Goal: Task Accomplishment & Management: Use online tool/utility

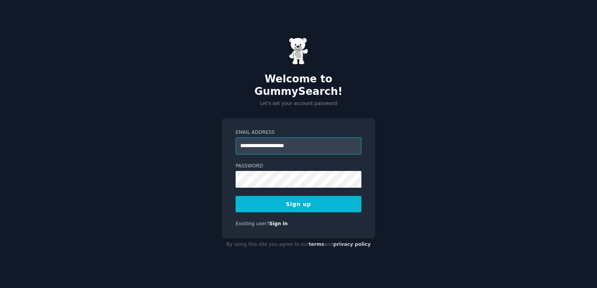
type input "**********"
click at [311, 199] on button "Sign up" at bounding box center [299, 204] width 126 height 16
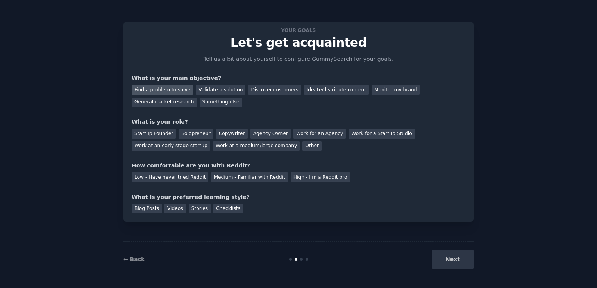
click at [174, 90] on div "Find a problem to solve" at bounding box center [162, 90] width 61 height 10
click at [302, 149] on div "Other" at bounding box center [311, 146] width 19 height 10
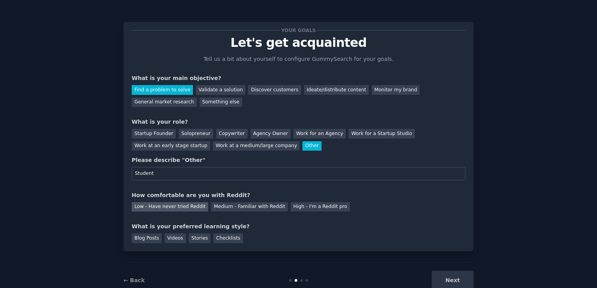
type input "Student"
click at [183, 207] on div "Low - Have never tried Reddit" at bounding box center [170, 207] width 77 height 10
click at [223, 241] on div "Checklists" at bounding box center [228, 239] width 30 height 10
click at [458, 277] on button "Next" at bounding box center [453, 280] width 42 height 19
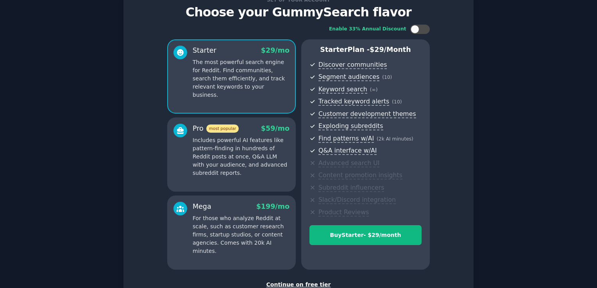
scroll to position [39, 0]
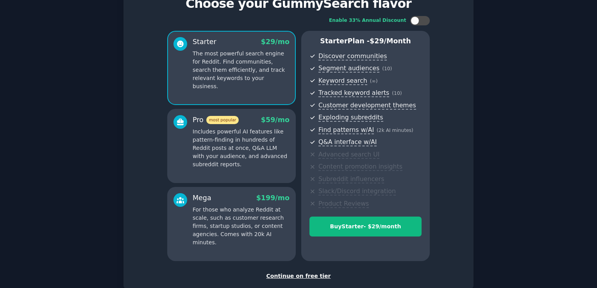
click at [310, 274] on div "Continue on free tier" at bounding box center [299, 276] width 334 height 8
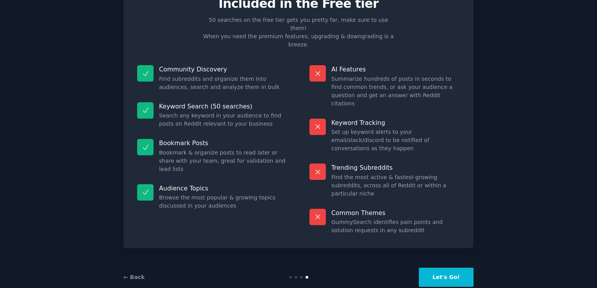
scroll to position [16, 0]
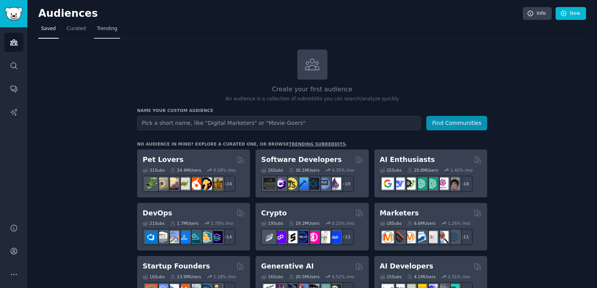
click at [94, 32] on link "Trending" at bounding box center [107, 31] width 26 height 16
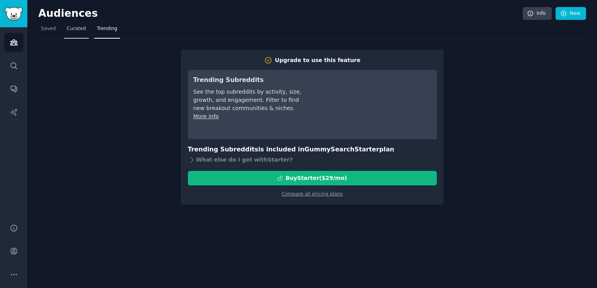
click at [80, 30] on span "Curated" at bounding box center [76, 28] width 19 height 7
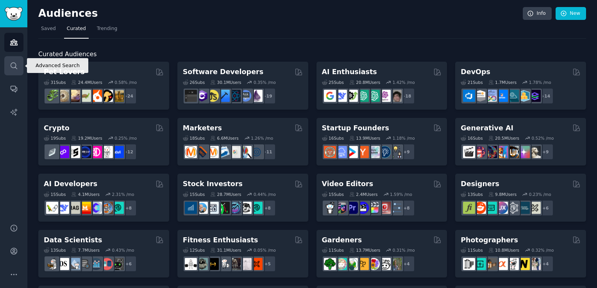
click at [10, 66] on icon "Sidebar" at bounding box center [14, 66] width 8 height 8
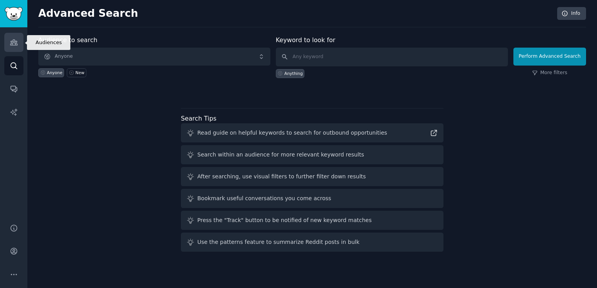
click at [19, 41] on link "Audiences" at bounding box center [13, 42] width 19 height 19
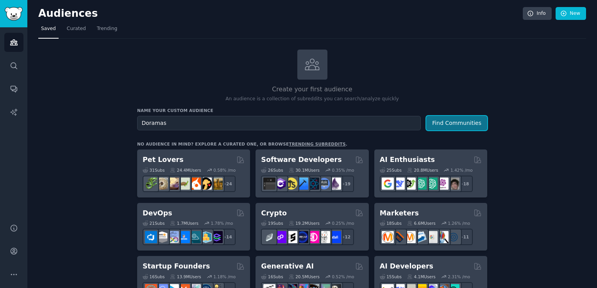
click at [448, 126] on button "Find Communities" at bounding box center [456, 123] width 61 height 14
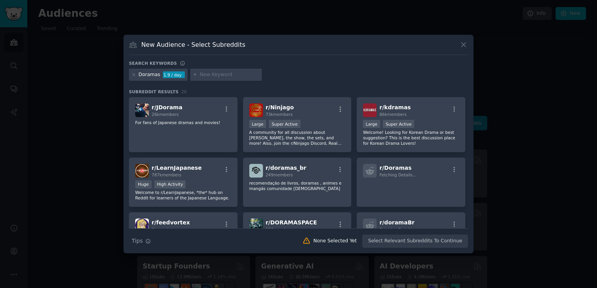
click at [460, 43] on icon at bounding box center [463, 45] width 8 height 8
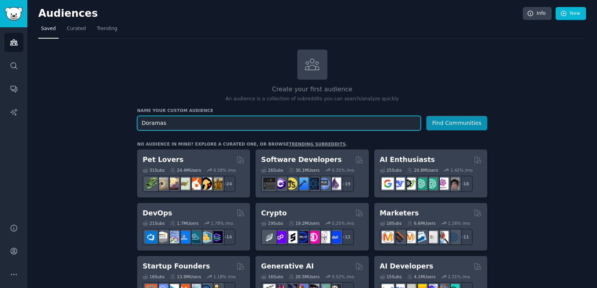
click at [221, 126] on input "Doramas" at bounding box center [279, 123] width 284 height 14
click at [220, 126] on input "Doramas" at bounding box center [279, 123] width 284 height 14
type input "[DEMOGRAPHIC_DATA]"
click at [426, 116] on button "Find Communities" at bounding box center [456, 123] width 61 height 14
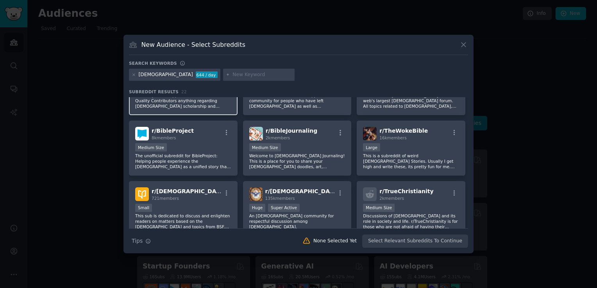
scroll to position [136, 0]
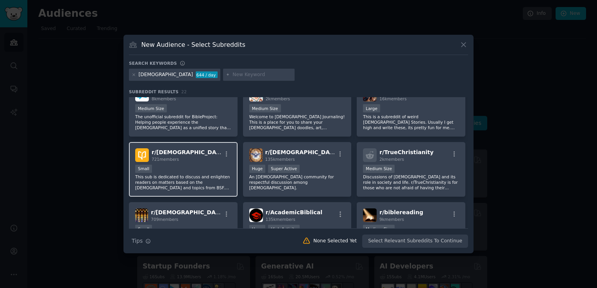
click at [211, 187] on p "This sub is dedicated to discuss and enlighten readers on matters based on the …" at bounding box center [183, 182] width 96 height 16
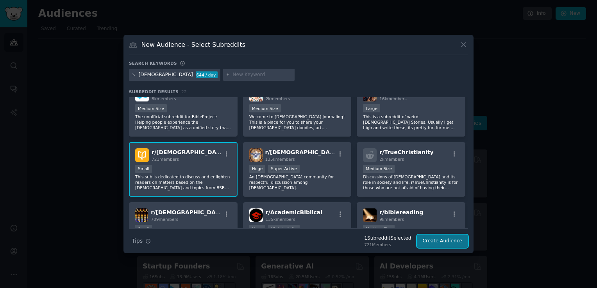
click at [444, 237] on button "Create Audience" at bounding box center [443, 241] width 52 height 13
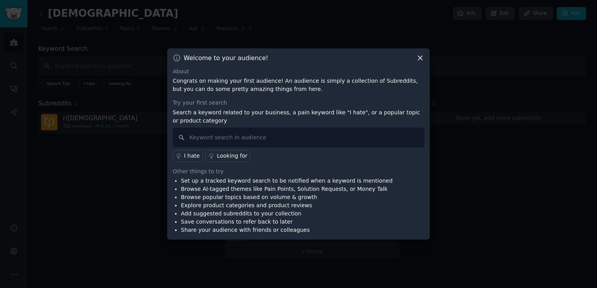
click at [421, 58] on icon at bounding box center [420, 58] width 8 height 8
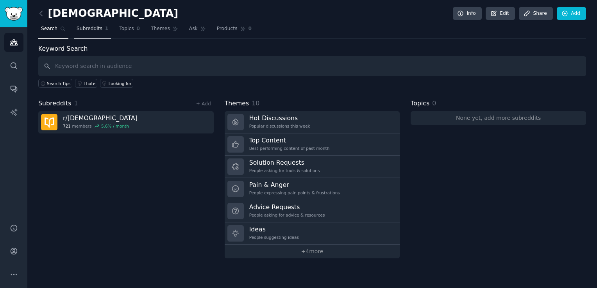
click at [94, 32] on link "Subreddits 1" at bounding box center [92, 31] width 37 height 16
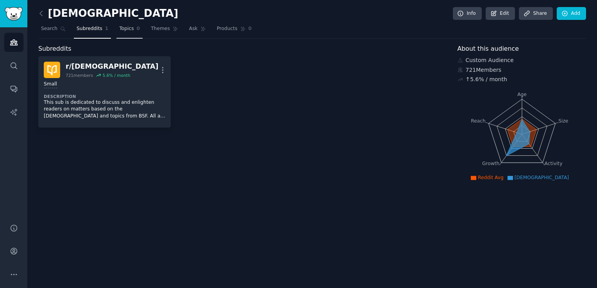
click at [119, 30] on span "Topics" at bounding box center [126, 28] width 14 height 7
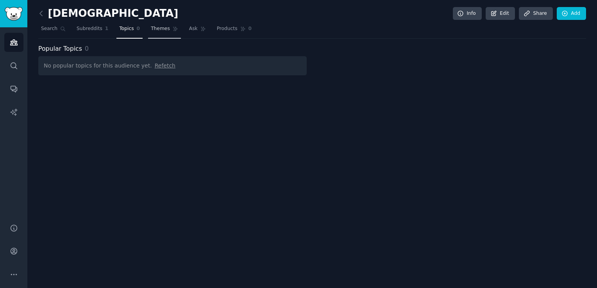
click at [162, 30] on link "Themes" at bounding box center [164, 31] width 33 height 16
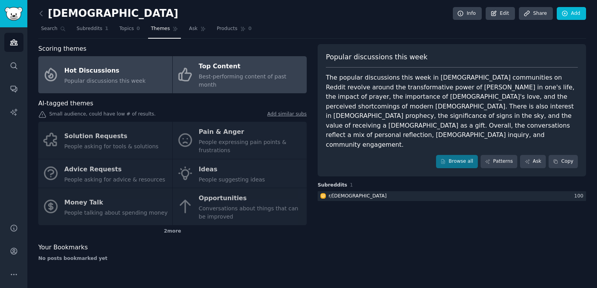
click at [255, 73] on span "Best-performing content of past month" at bounding box center [242, 80] width 87 height 14
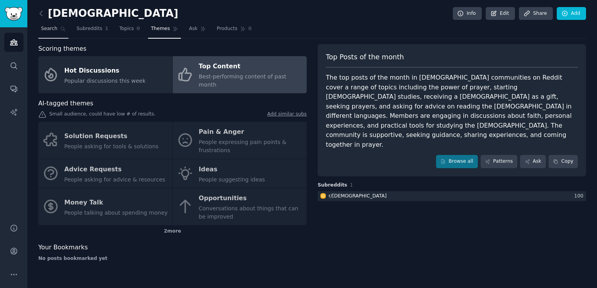
click at [54, 30] on span "Search" at bounding box center [49, 28] width 16 height 7
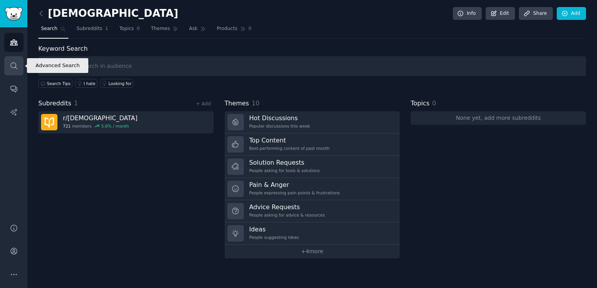
click at [11, 68] on icon "Sidebar" at bounding box center [14, 66] width 8 height 8
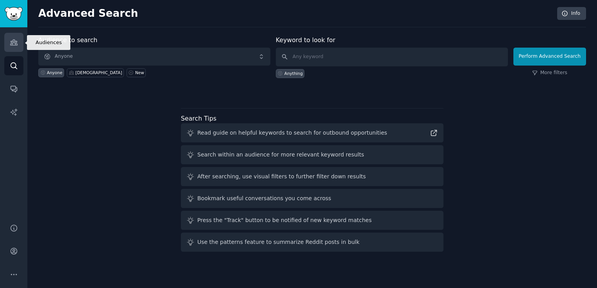
click at [17, 46] on icon "Sidebar" at bounding box center [14, 42] width 8 height 8
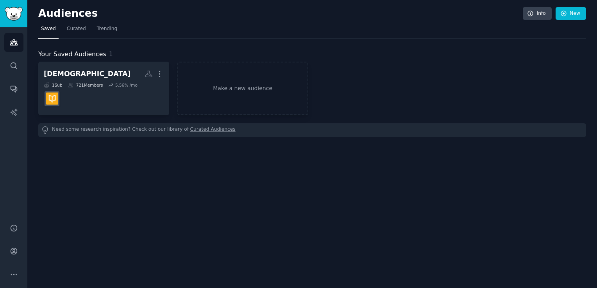
click at [194, 130] on link "Curated Audiences" at bounding box center [212, 130] width 45 height 8
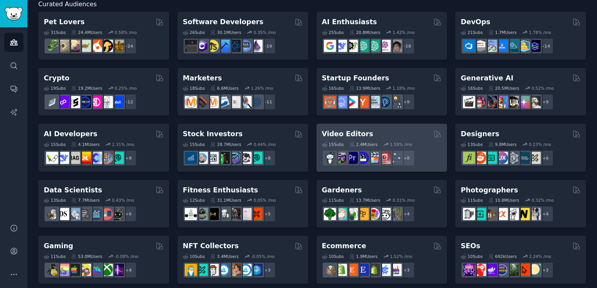
scroll to position [23, 0]
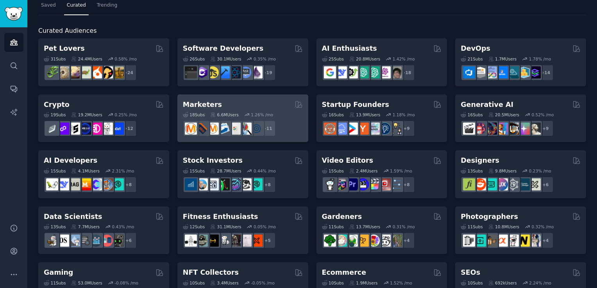
click at [253, 102] on div "Marketers" at bounding box center [243, 105] width 120 height 10
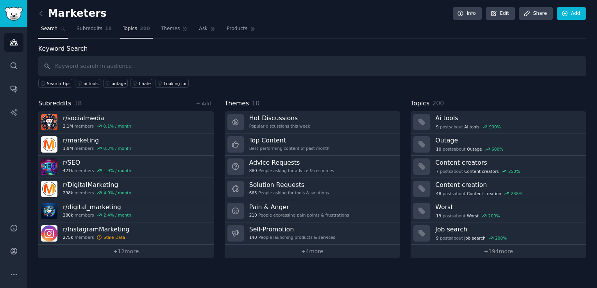
click at [123, 30] on span "Topics" at bounding box center [130, 28] width 14 height 7
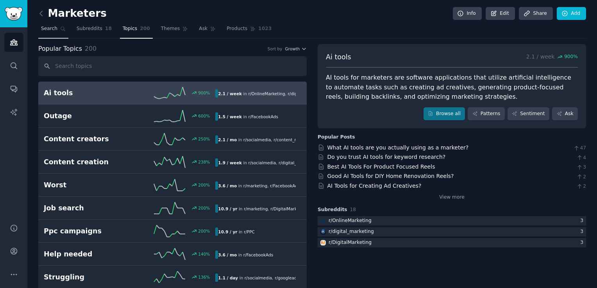
click at [45, 31] on span "Search" at bounding box center [49, 28] width 16 height 7
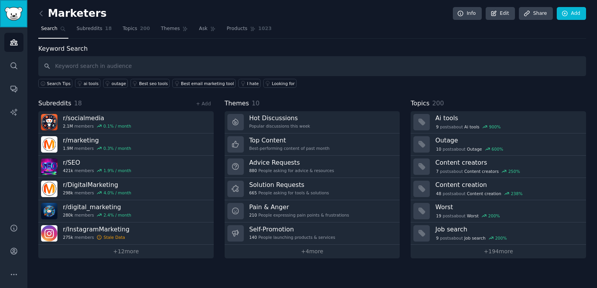
click at [12, 18] on img "Sidebar" at bounding box center [14, 14] width 18 height 14
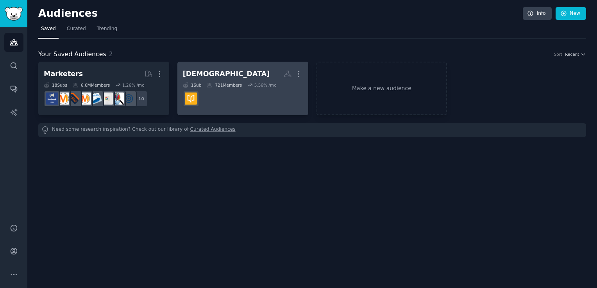
click at [188, 73] on div "[DEMOGRAPHIC_DATA]" at bounding box center [226, 74] width 87 height 10
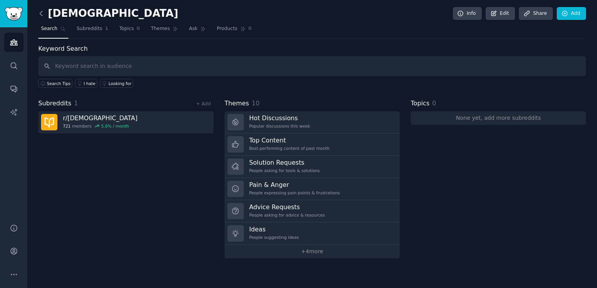
click at [44, 12] on icon at bounding box center [41, 13] width 8 height 8
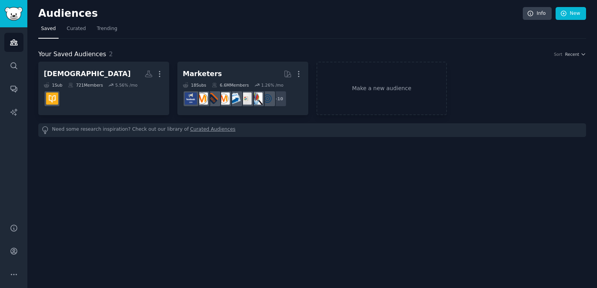
click at [11, 76] on div "Audiences Search Conversations AI Reports" at bounding box center [13, 120] width 27 height 187
click at [10, 69] on icon "Sidebar" at bounding box center [14, 66] width 8 height 8
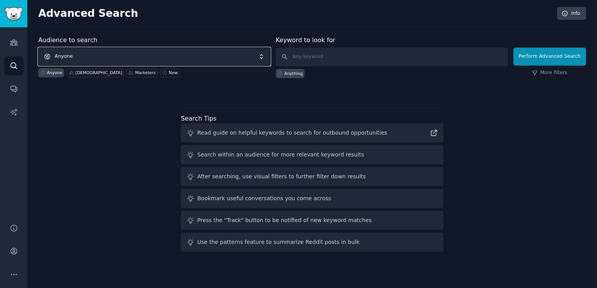
click at [101, 57] on span "Anyone" at bounding box center [154, 57] width 232 height 18
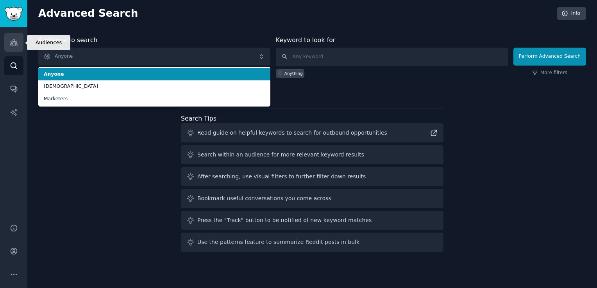
click at [14, 40] on icon "Sidebar" at bounding box center [13, 42] width 7 height 5
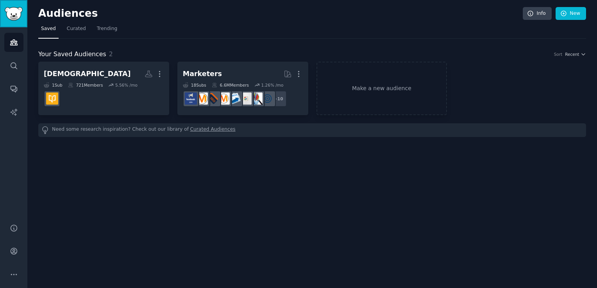
click at [15, 16] on img "Sidebar" at bounding box center [14, 14] width 18 height 14
click at [71, 27] on span "Curated" at bounding box center [76, 28] width 19 height 7
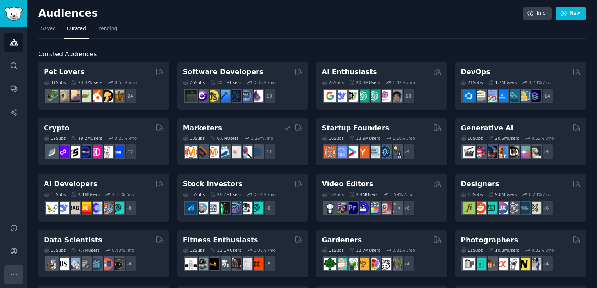
click at [8, 276] on button "More" at bounding box center [13, 274] width 19 height 19
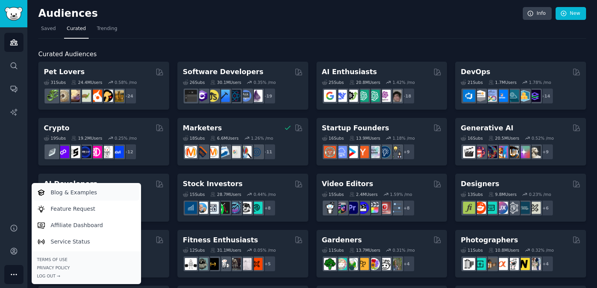
click at [75, 193] on p "Blog & Examples" at bounding box center [74, 193] width 46 height 8
click at [533, 14] on icon at bounding box center [530, 13] width 7 height 7
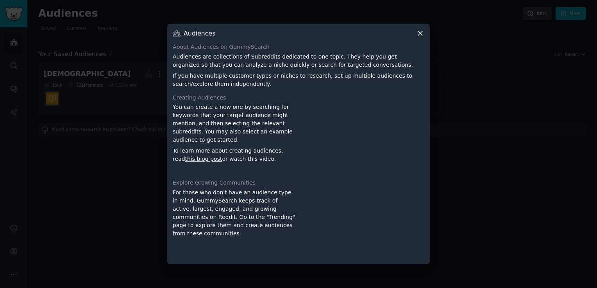
click at [422, 36] on icon at bounding box center [420, 33] width 8 height 8
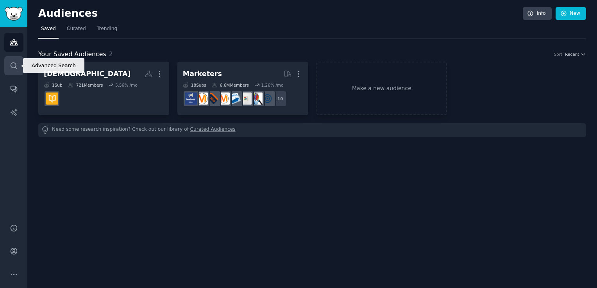
click at [18, 69] on link "Search" at bounding box center [13, 65] width 19 height 19
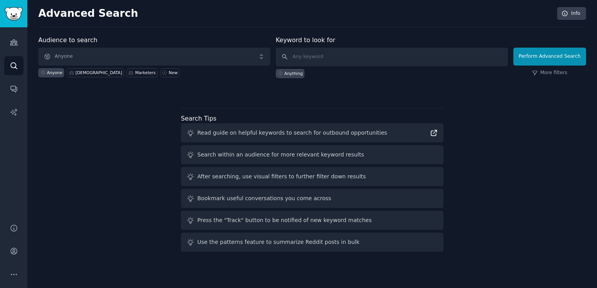
click at [434, 129] on icon at bounding box center [434, 133] width 8 height 8
click at [18, 14] on img "Sidebar" at bounding box center [14, 14] width 18 height 14
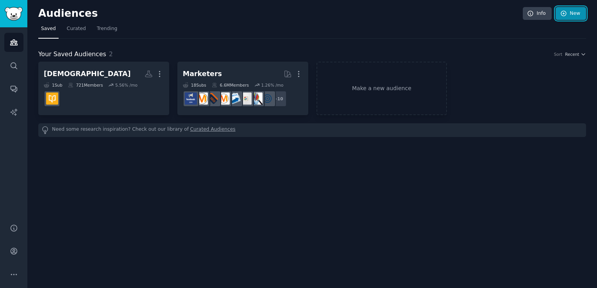
click at [575, 17] on link "New" at bounding box center [570, 13] width 30 height 13
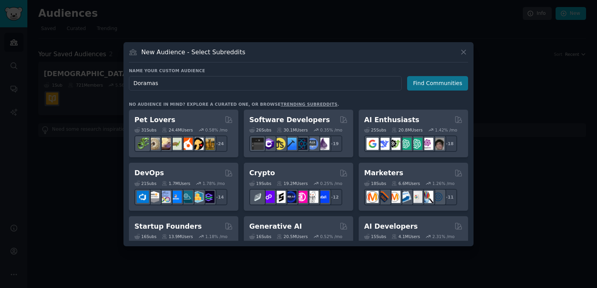
type input "Doramas"
click at [434, 84] on button "Find Communities" at bounding box center [437, 83] width 61 height 14
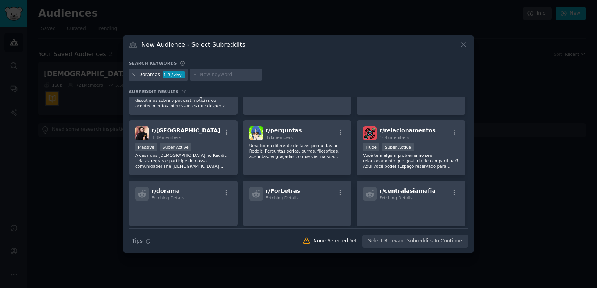
scroll to position [78, 0]
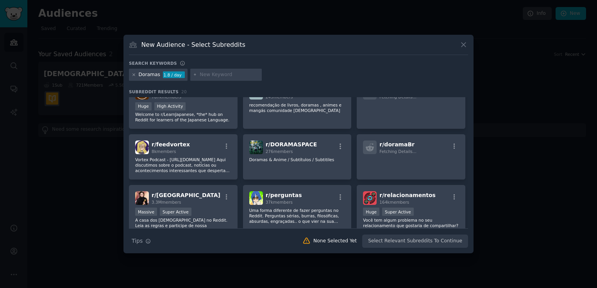
click at [133, 77] on icon at bounding box center [134, 75] width 4 height 4
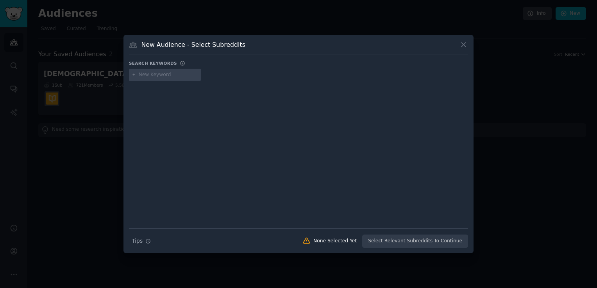
click at [132, 75] on icon at bounding box center [134, 75] width 4 height 4
click at [154, 76] on input "text" at bounding box center [168, 74] width 59 height 7
click at [141, 241] on span "Tips" at bounding box center [137, 241] width 11 height 8
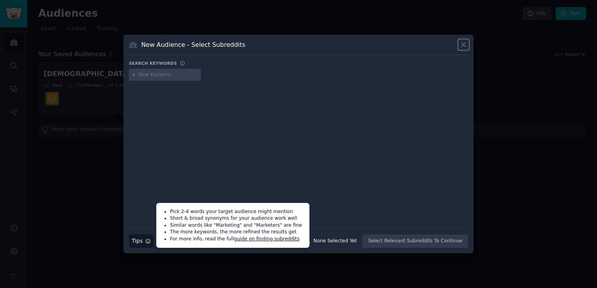
click at [467, 45] on icon at bounding box center [463, 45] width 8 height 8
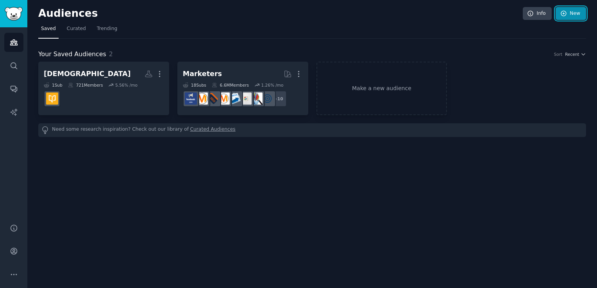
click at [563, 18] on link "New" at bounding box center [570, 13] width 30 height 13
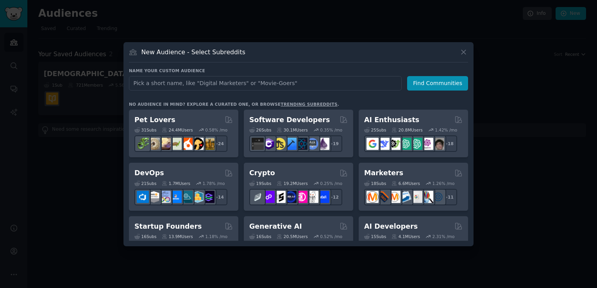
click at [256, 84] on input "text" at bounding box center [265, 83] width 273 height 14
type input "K culture"
click at [436, 88] on button "Find Communities" at bounding box center [437, 83] width 61 height 14
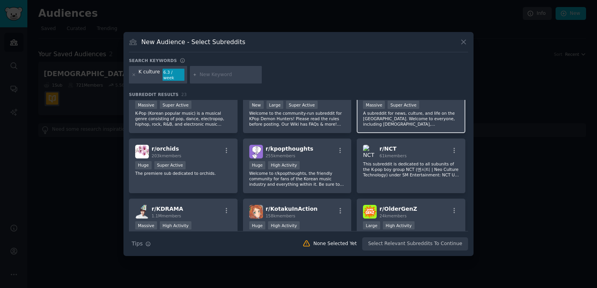
scroll to position [39, 0]
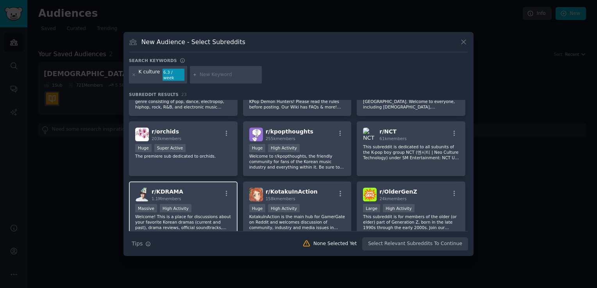
click at [182, 223] on p "Welcome! This is a place for discussions about your favorite Korean dramas (cur…" at bounding box center [183, 222] width 96 height 16
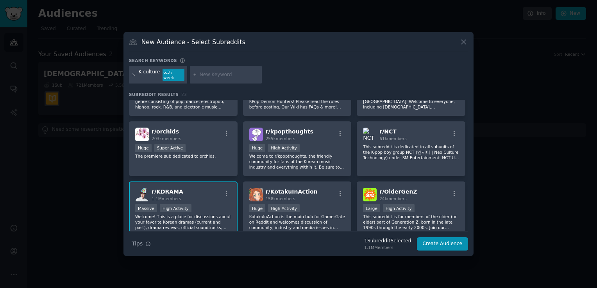
scroll to position [117, 0]
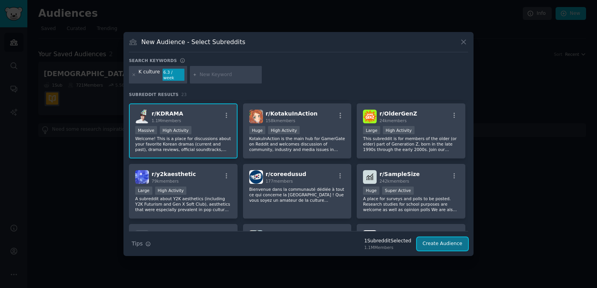
click at [443, 244] on button "Create Audience" at bounding box center [443, 243] width 52 height 13
click at [227, 112] on icon "button" at bounding box center [226, 115] width 7 height 7
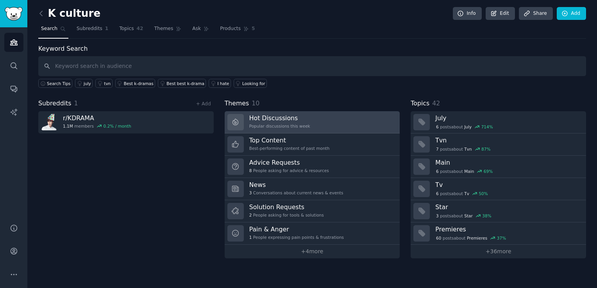
click at [365, 127] on link "Hot Discussions Popular discussions this week" at bounding box center [312, 122] width 175 height 22
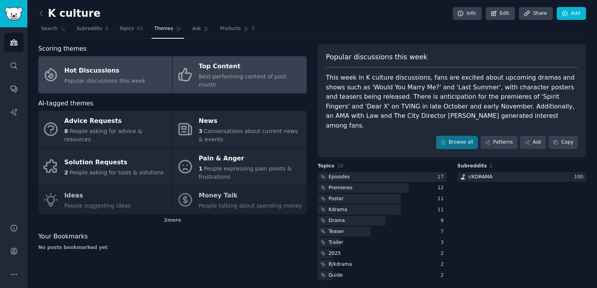
click at [214, 84] on link "Top Content Best-performing content of past month" at bounding box center [240, 74] width 134 height 37
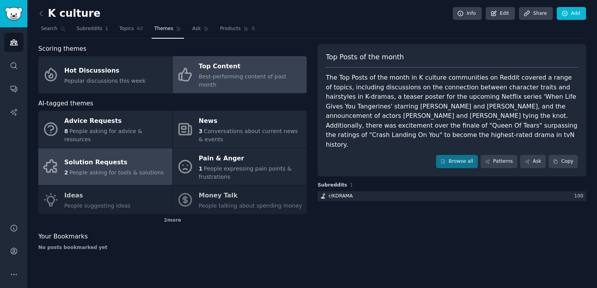
click at [140, 157] on div "Solution Requests" at bounding box center [113, 163] width 99 height 12
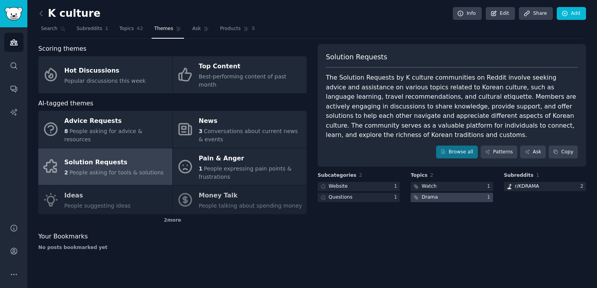
click at [429, 194] on div "Drama" at bounding box center [429, 197] width 16 height 7
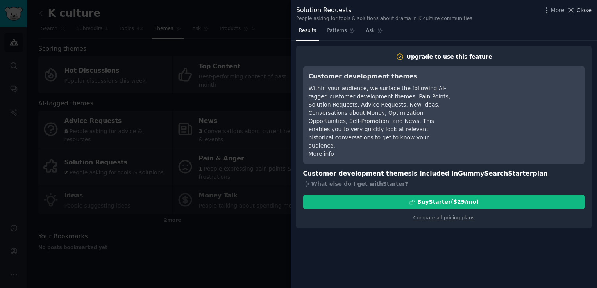
click at [575, 9] on icon at bounding box center [571, 10] width 8 height 8
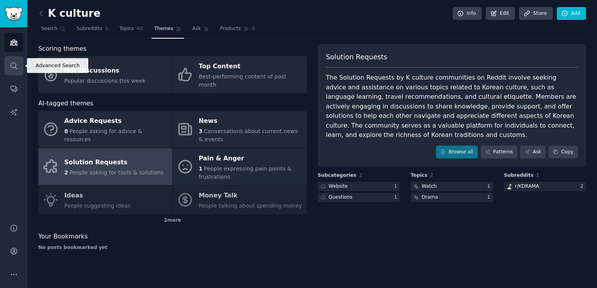
click at [10, 66] on icon "Sidebar" at bounding box center [14, 66] width 8 height 8
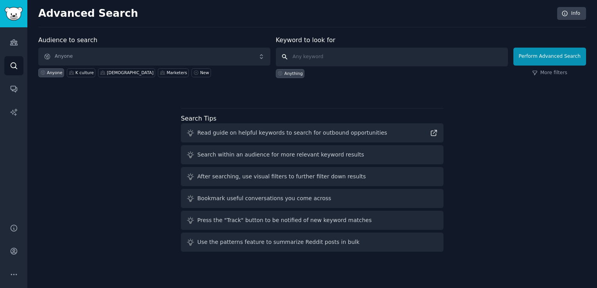
click at [332, 55] on input "text" at bounding box center [392, 57] width 232 height 19
click at [371, 55] on input "i would love someone buil" at bounding box center [392, 57] width 232 height 19
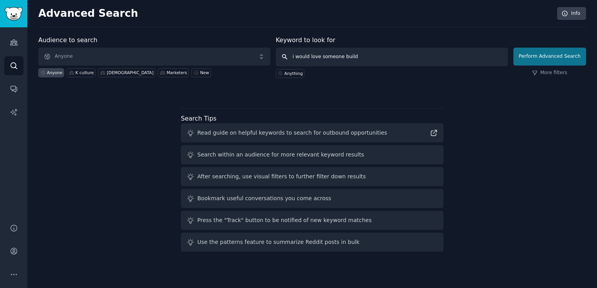
type input "i would love someone build"
click at [539, 54] on button "Perform Advanced Search" at bounding box center [549, 57] width 73 height 18
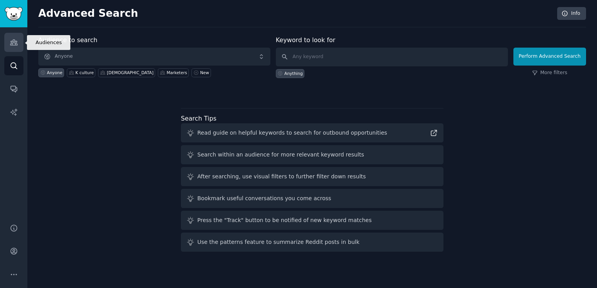
click at [11, 38] on icon "Sidebar" at bounding box center [14, 42] width 8 height 8
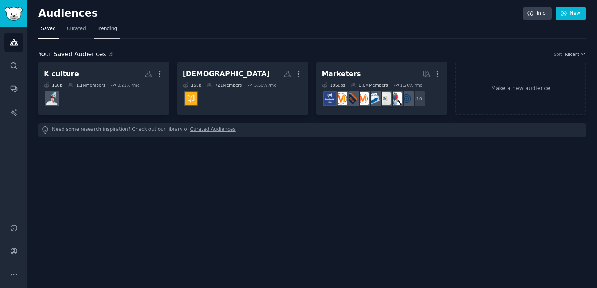
click at [102, 30] on span "Trending" at bounding box center [107, 28] width 20 height 7
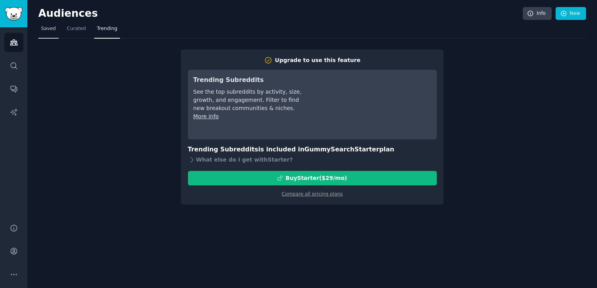
click at [48, 27] on span "Saved" at bounding box center [48, 28] width 15 height 7
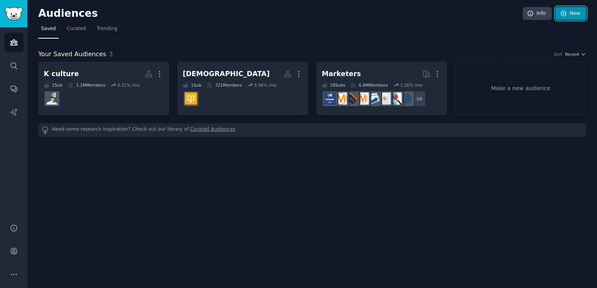
click at [566, 15] on icon at bounding box center [563, 13] width 5 height 5
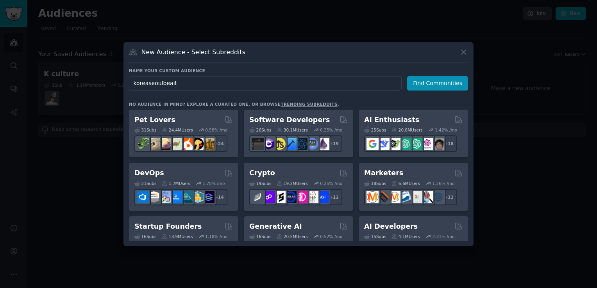
type input "koreaseoulbeaity"
click button "Find Communities" at bounding box center [437, 83] width 61 height 14
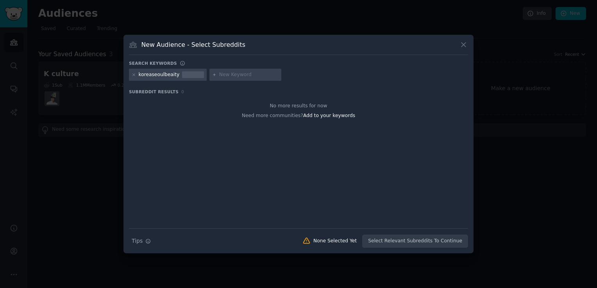
click at [182, 75] on div at bounding box center [193, 74] width 22 height 7
click at [463, 45] on icon at bounding box center [463, 45] width 8 height 8
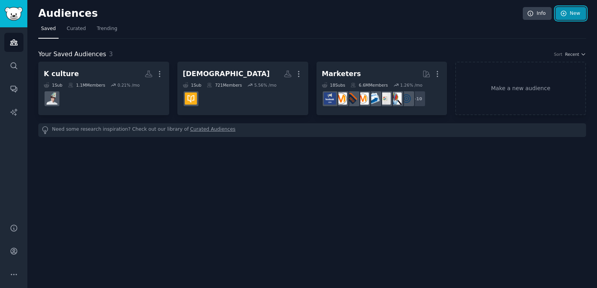
click at [571, 17] on link "New" at bounding box center [570, 13] width 30 height 13
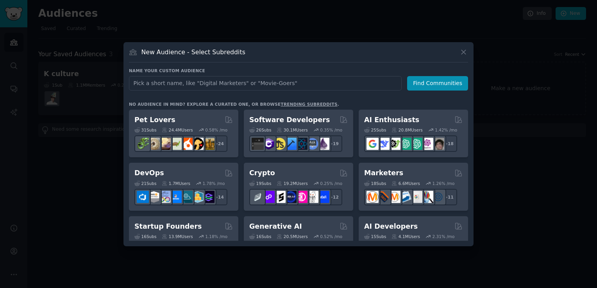
click at [239, 85] on input "text" at bounding box center [265, 83] width 273 height 14
type input "[GEOGRAPHIC_DATA]"
click at [447, 84] on button "Find Communities" at bounding box center [437, 83] width 61 height 14
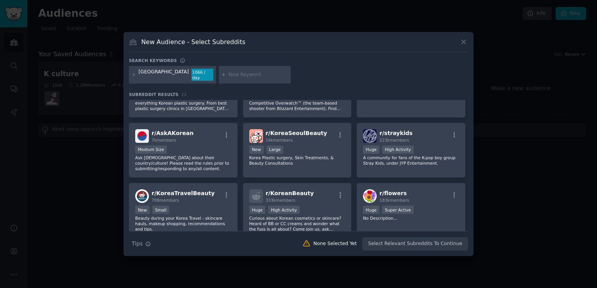
scroll to position [312, 0]
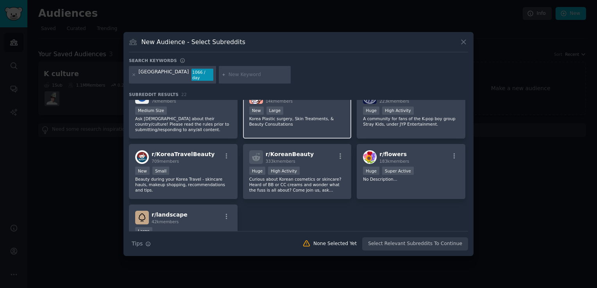
click at [290, 117] on p "Korea Plastic surgery, Skin Treatments, & Beauty Consultations" at bounding box center [297, 121] width 96 height 11
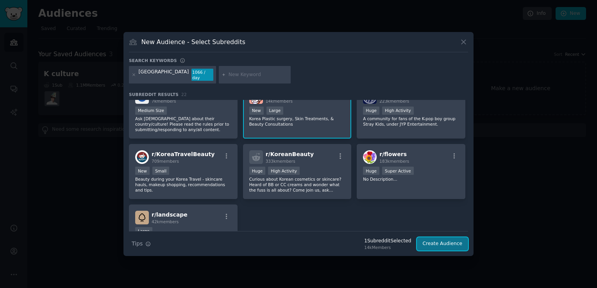
click at [444, 245] on button "Create Audience" at bounding box center [443, 243] width 52 height 13
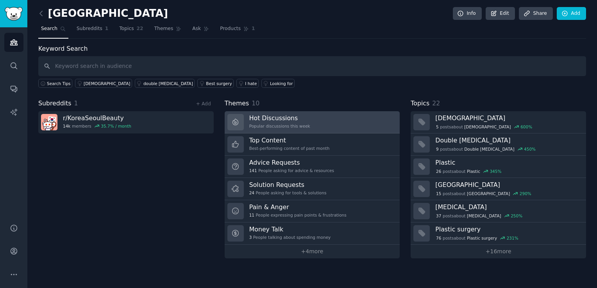
click at [273, 122] on div "Hot Discussions Popular discussions this week" at bounding box center [279, 122] width 61 height 16
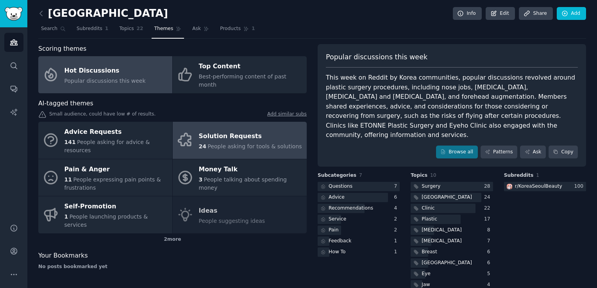
click at [209, 143] on span "People asking for tools & solutions" at bounding box center [254, 146] width 94 height 6
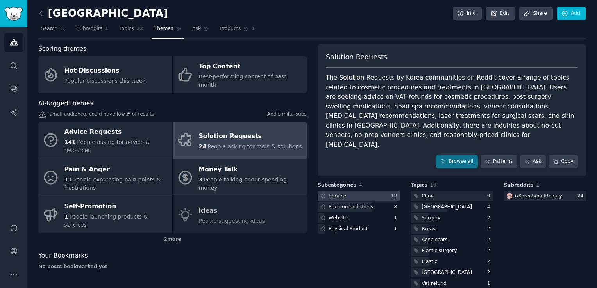
click at [332, 193] on div "Service" at bounding box center [337, 196] width 18 height 7
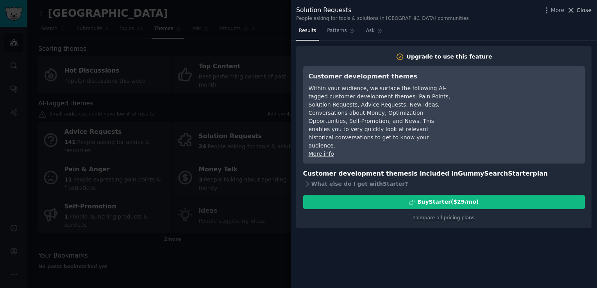
click at [571, 10] on icon at bounding box center [571, 10] width 8 height 8
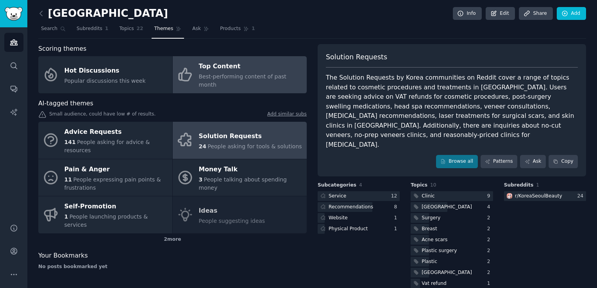
click at [208, 80] on link "Top Content Best-performing content of past month" at bounding box center [240, 74] width 134 height 37
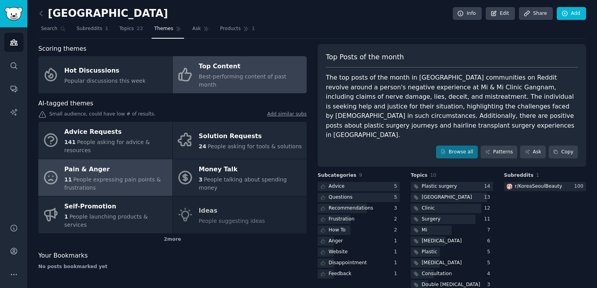
click at [113, 177] on span "People expressing pain points & frustrations" at bounding box center [112, 184] width 96 height 14
